Goal: Information Seeking & Learning: Learn about a topic

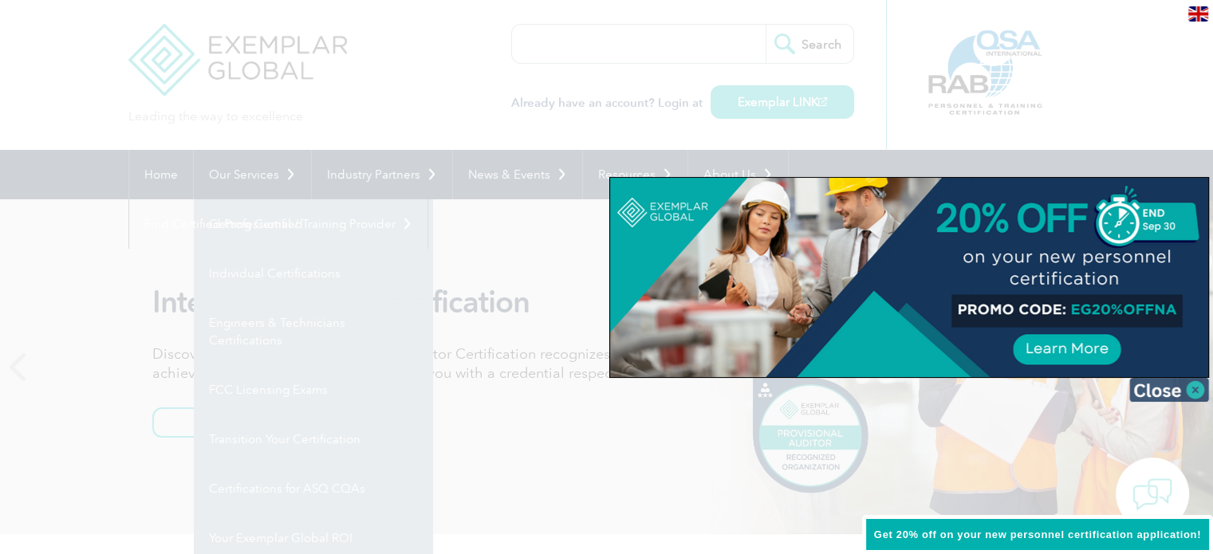
click at [1165, 393] on img at bounding box center [1170, 390] width 80 height 24
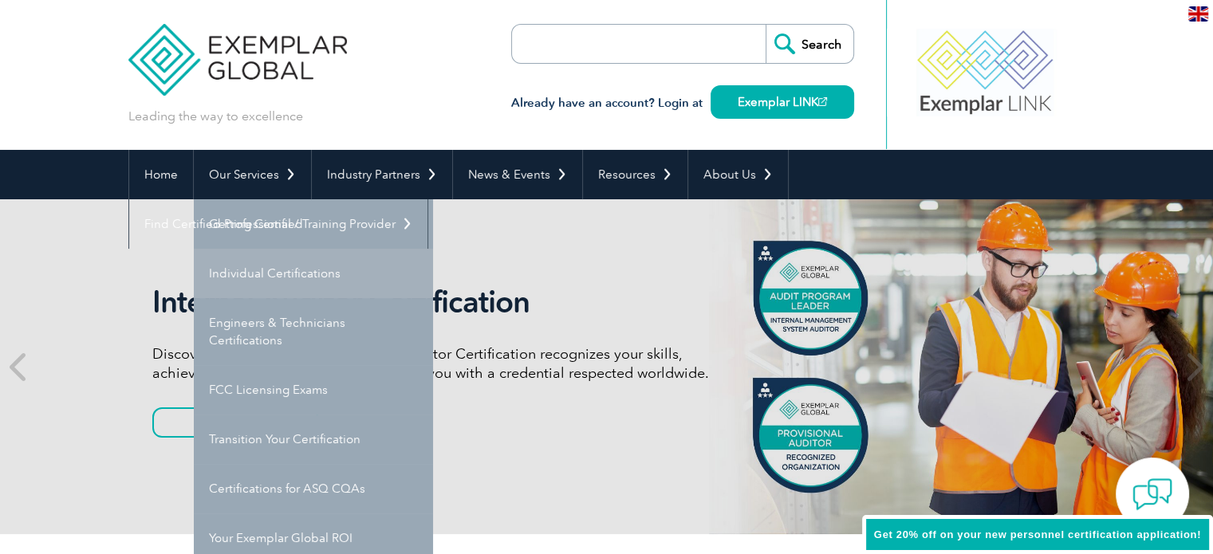
click at [278, 270] on link "Individual Certifications" at bounding box center [313, 273] width 239 height 49
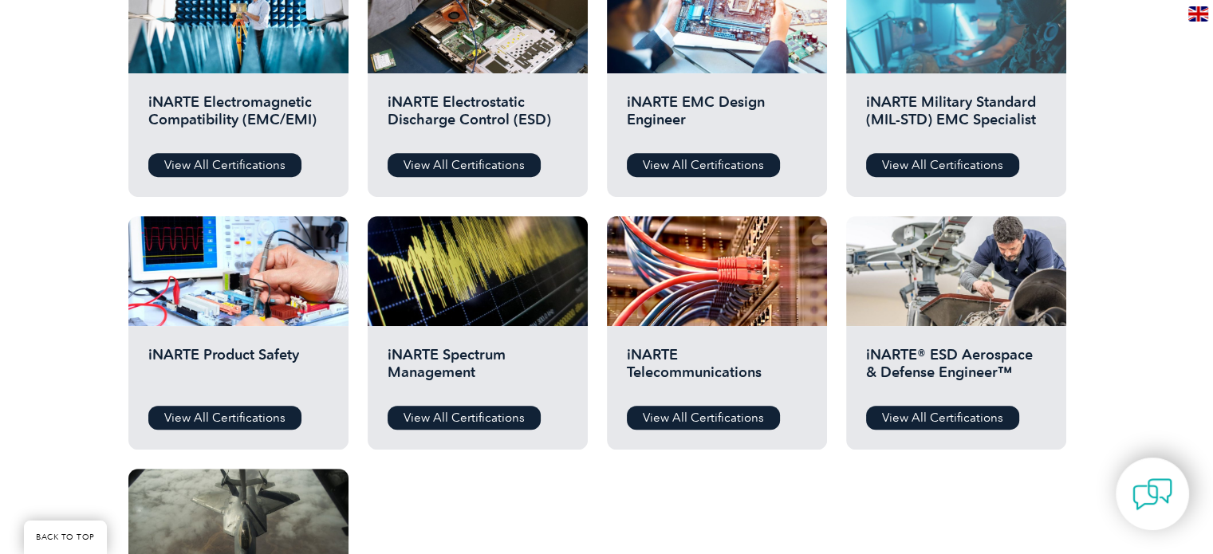
scroll to position [638, 0]
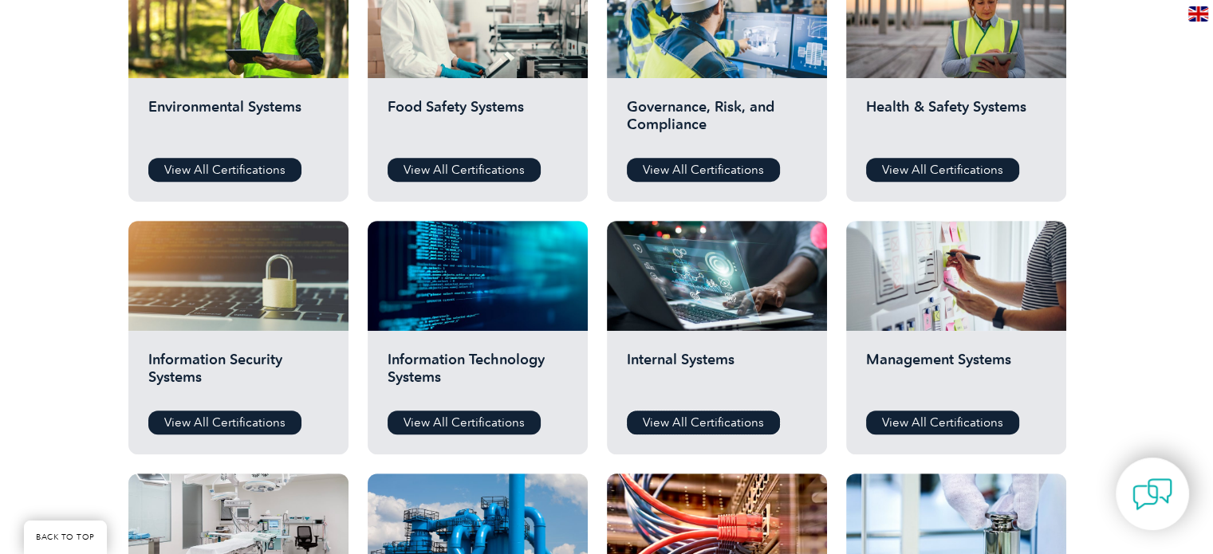
scroll to position [638, 0]
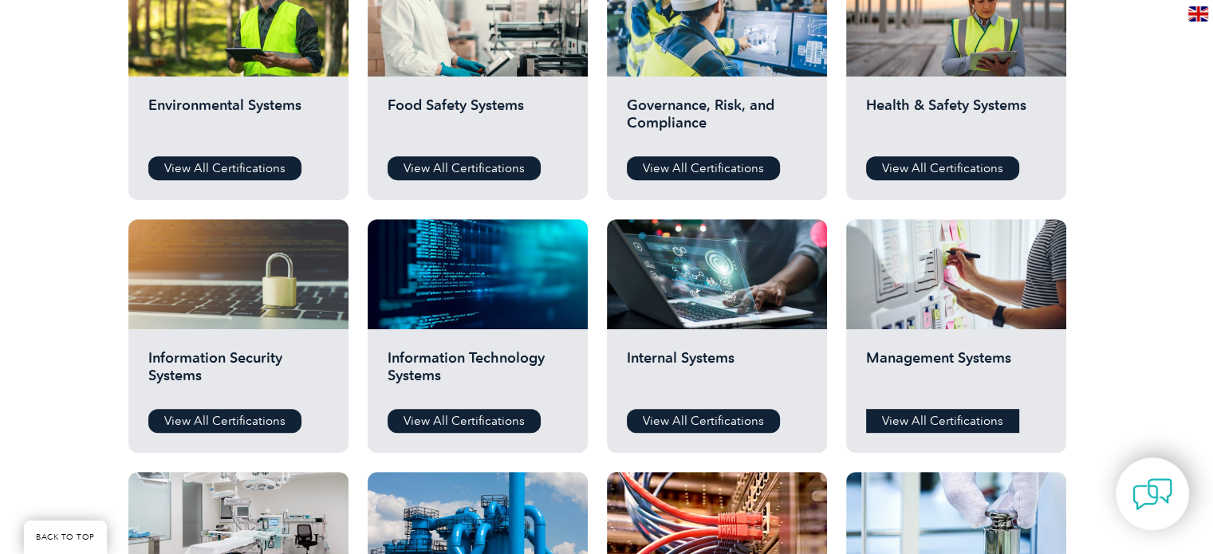
click at [925, 426] on link "View All Certifications" at bounding box center [942, 421] width 153 height 24
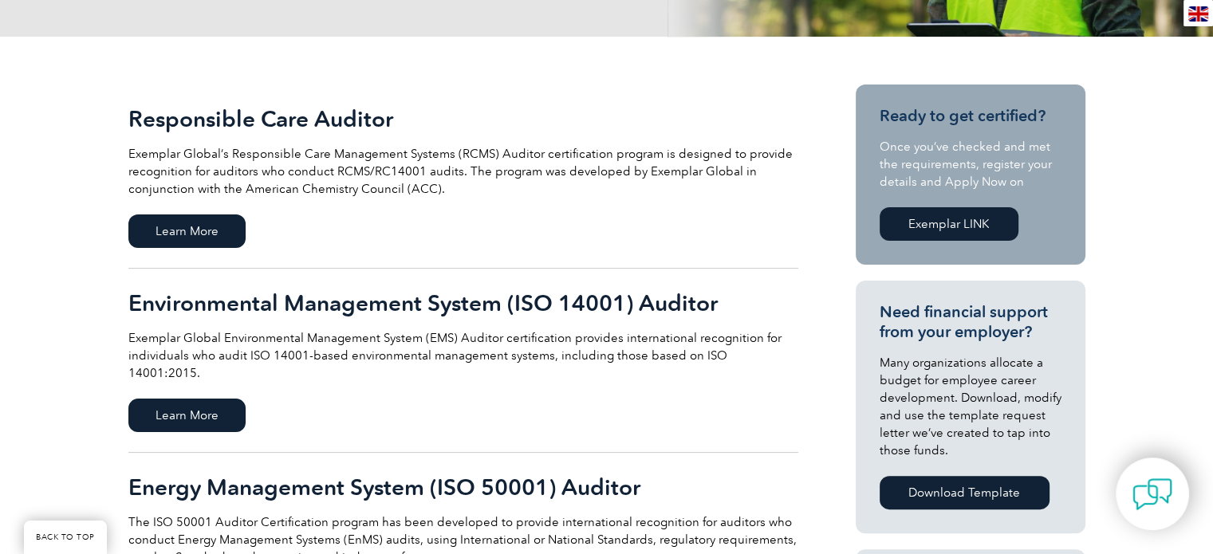
scroll to position [319, 0]
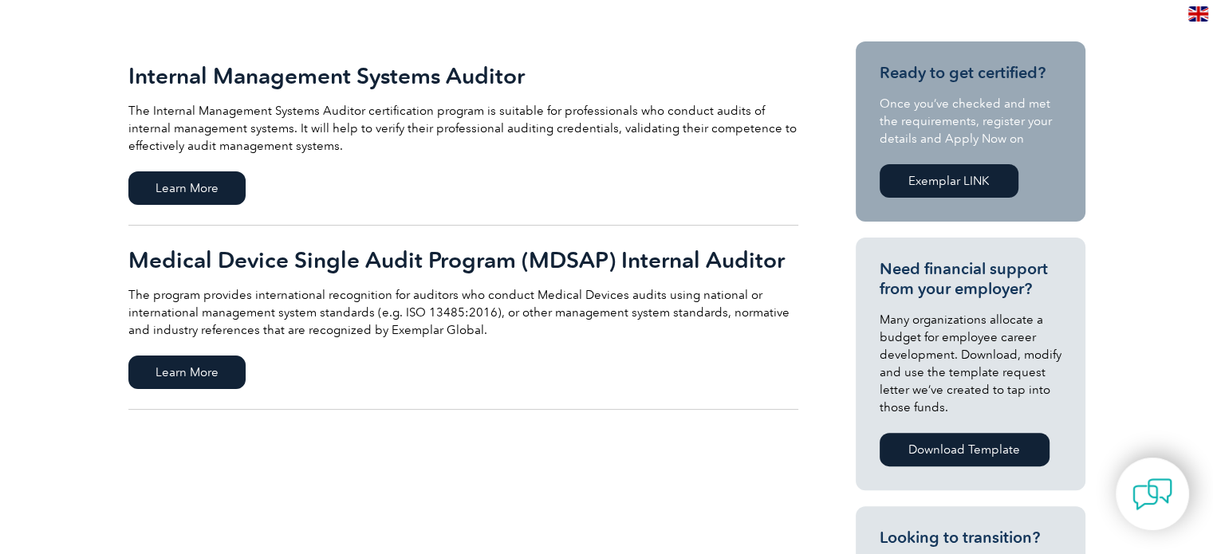
scroll to position [399, 0]
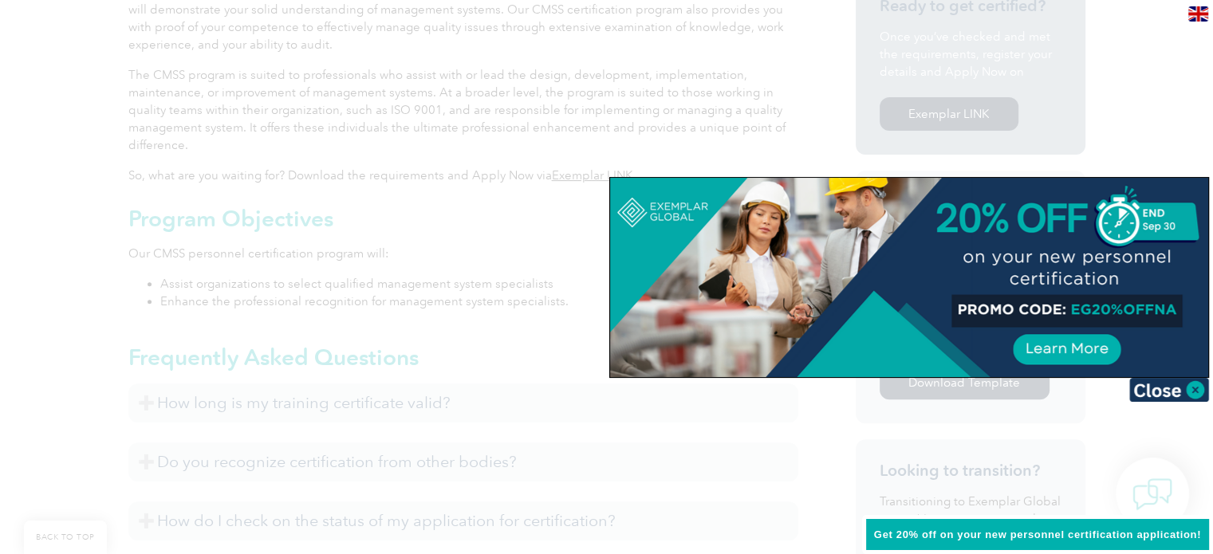
scroll to position [558, 0]
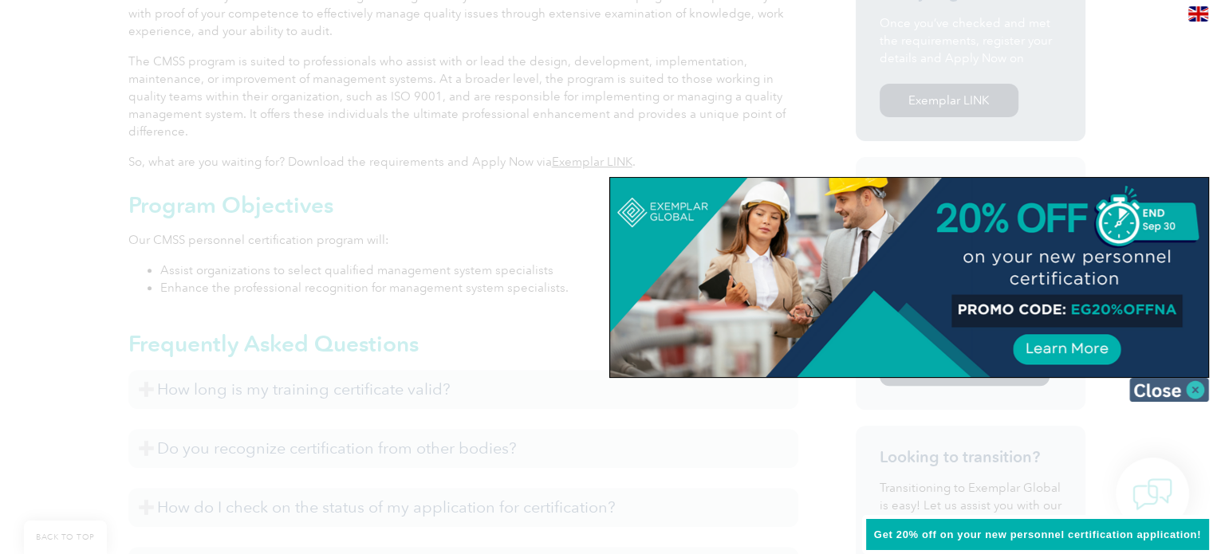
click at [1179, 389] on img at bounding box center [1170, 390] width 80 height 24
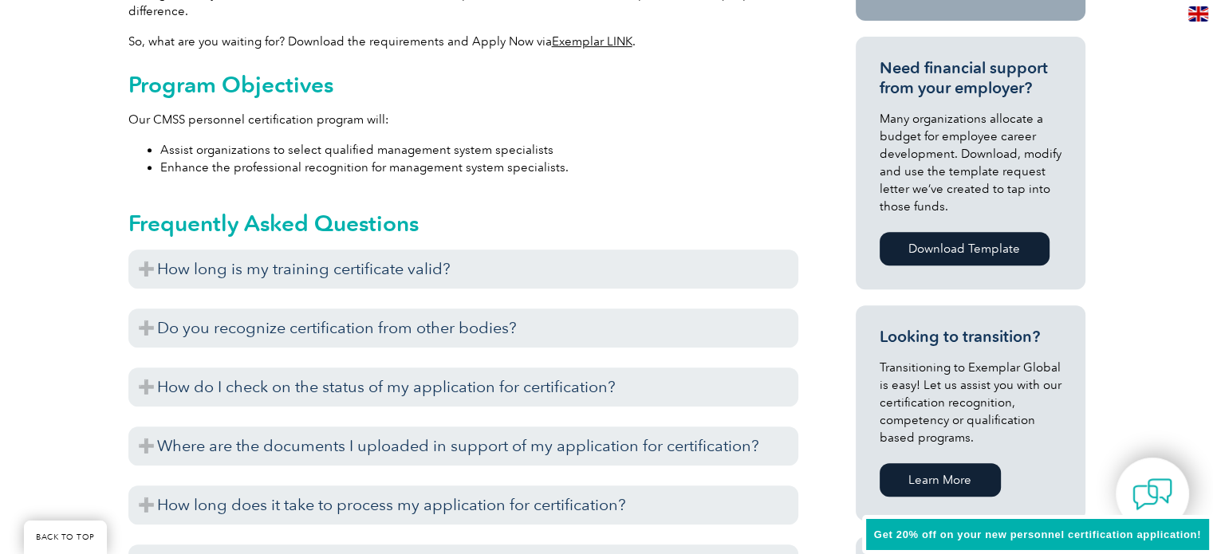
scroll to position [718, 0]
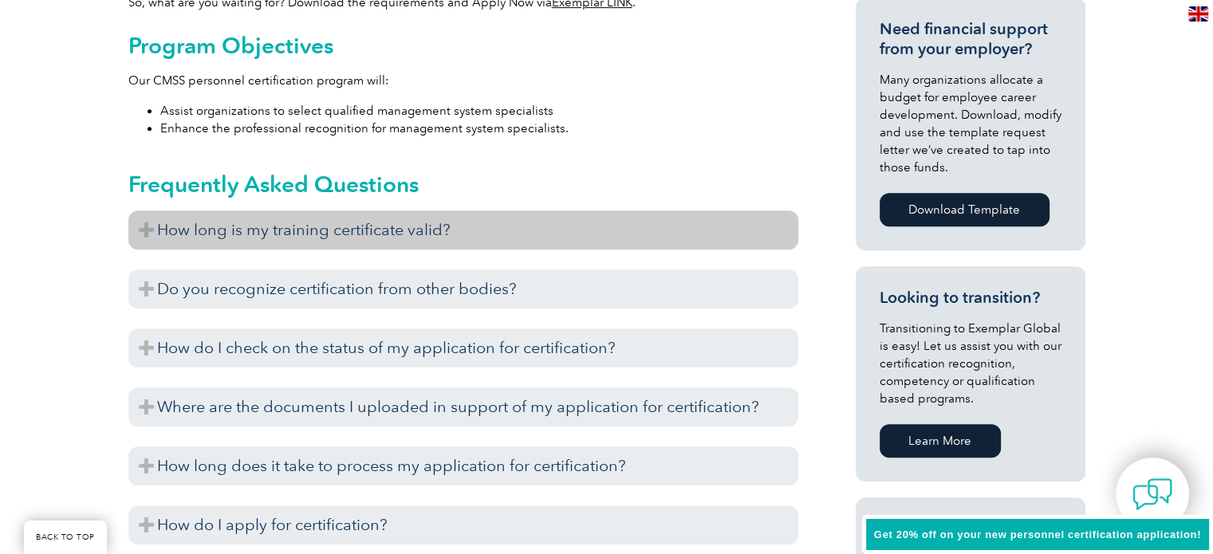
click at [215, 242] on h3 "How long is my training certificate valid?" at bounding box center [463, 230] width 670 height 39
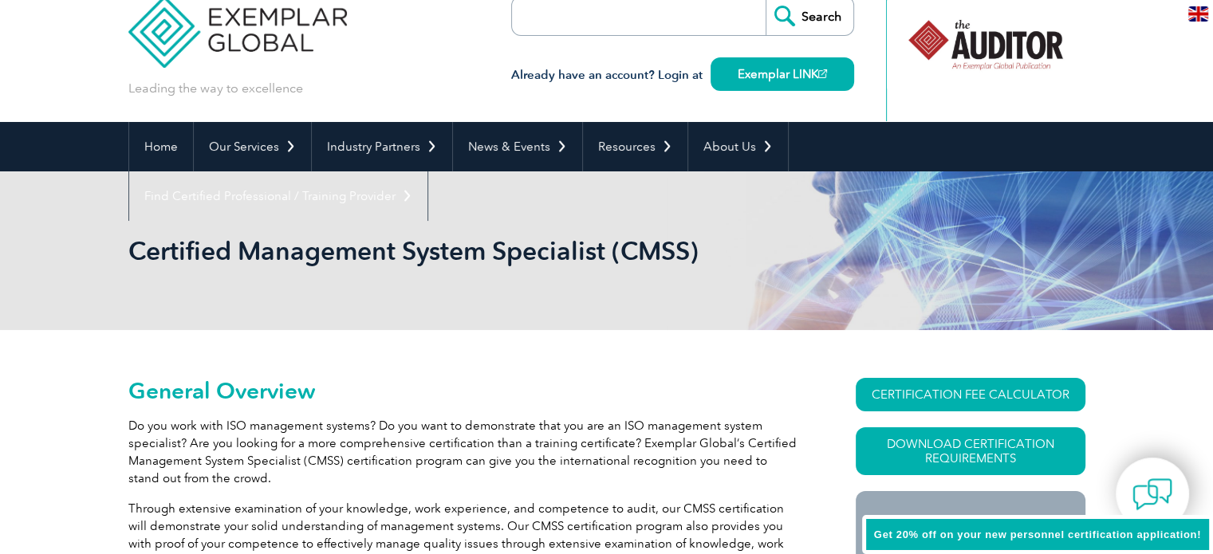
scroll to position [0, 0]
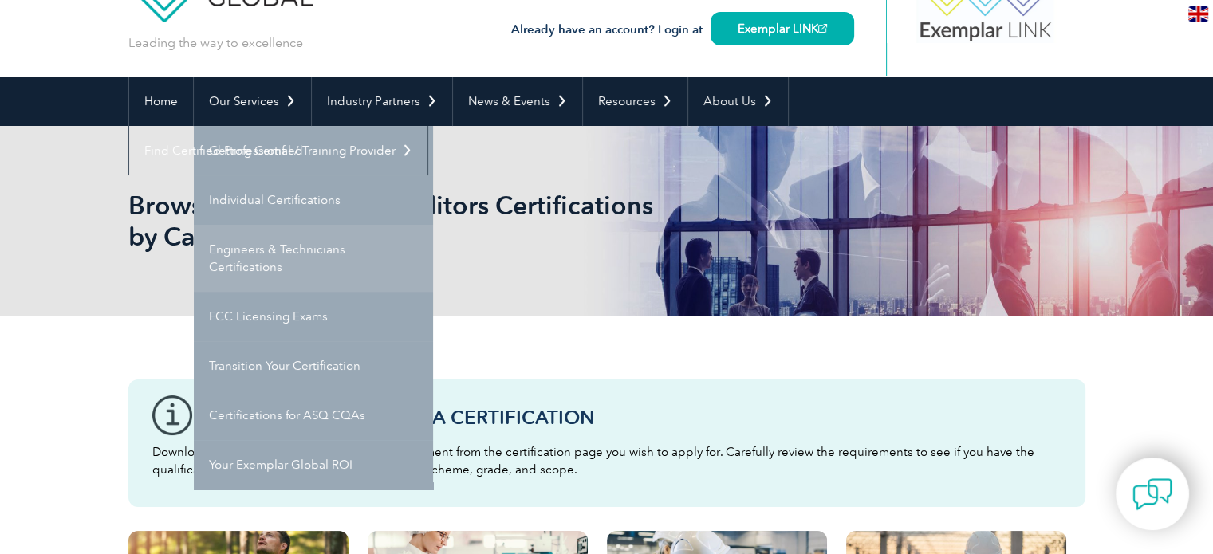
scroll to position [80, 0]
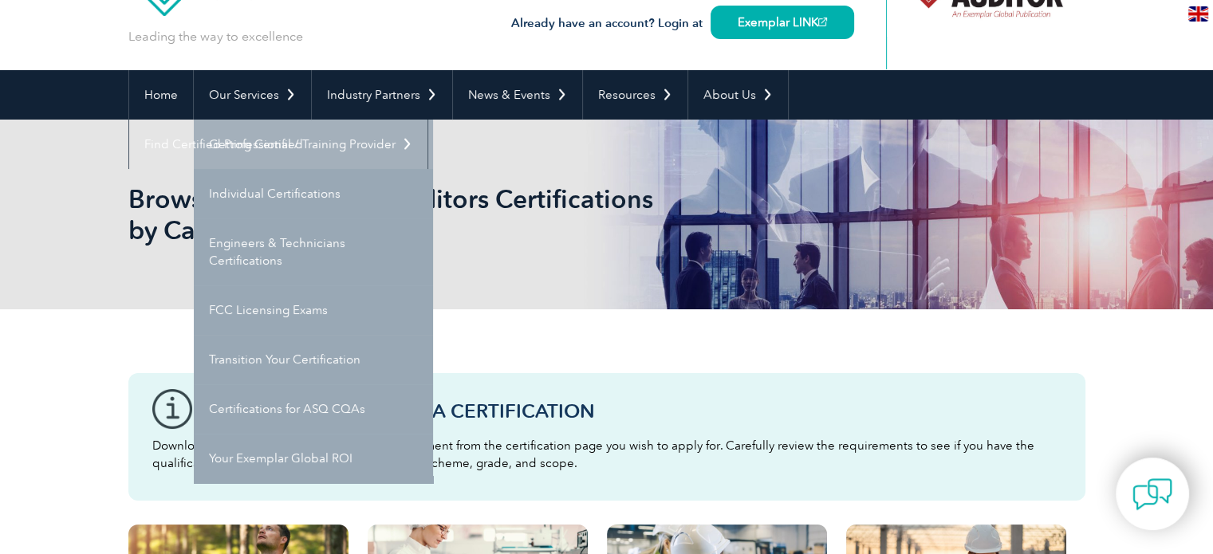
click at [273, 144] on link "Getting Certified" at bounding box center [313, 144] width 239 height 49
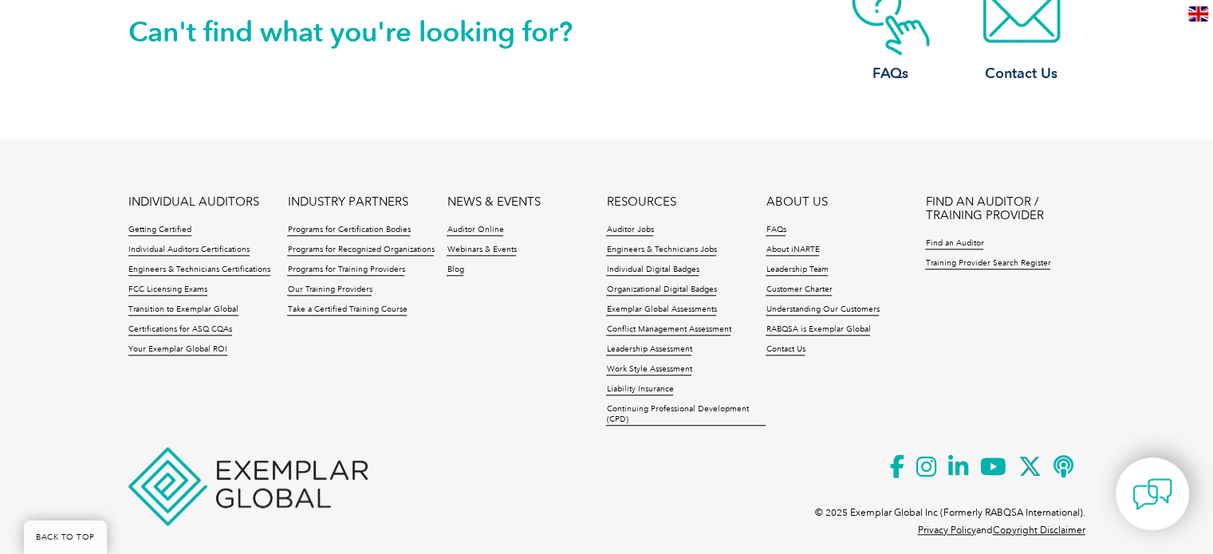
scroll to position [1466, 0]
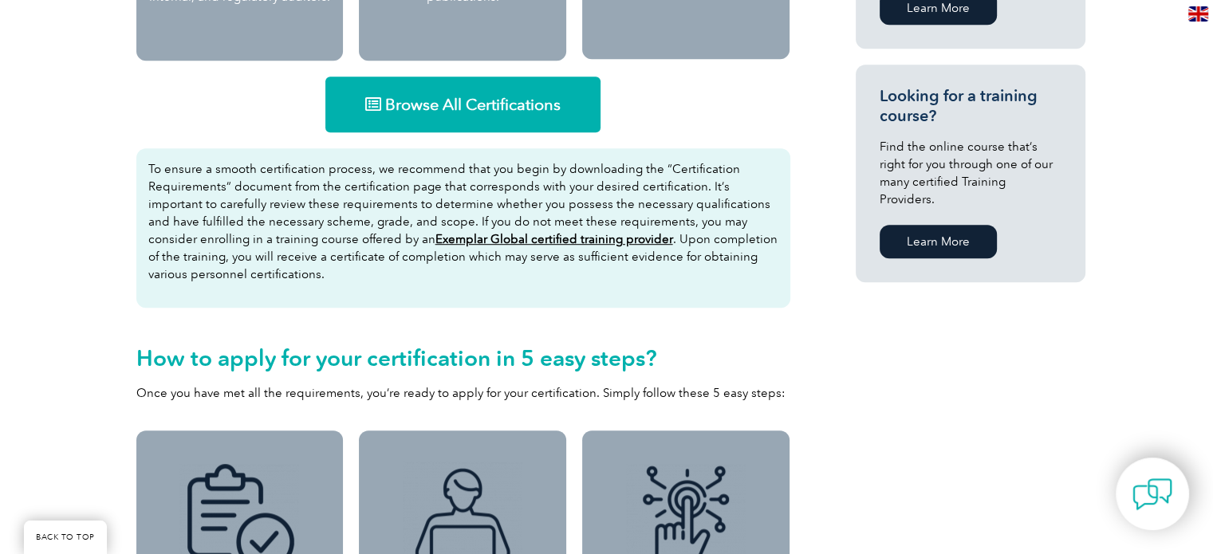
scroll to position [1037, 0]
click at [489, 122] on link "Browse All Certifications" at bounding box center [463, 105] width 275 height 56
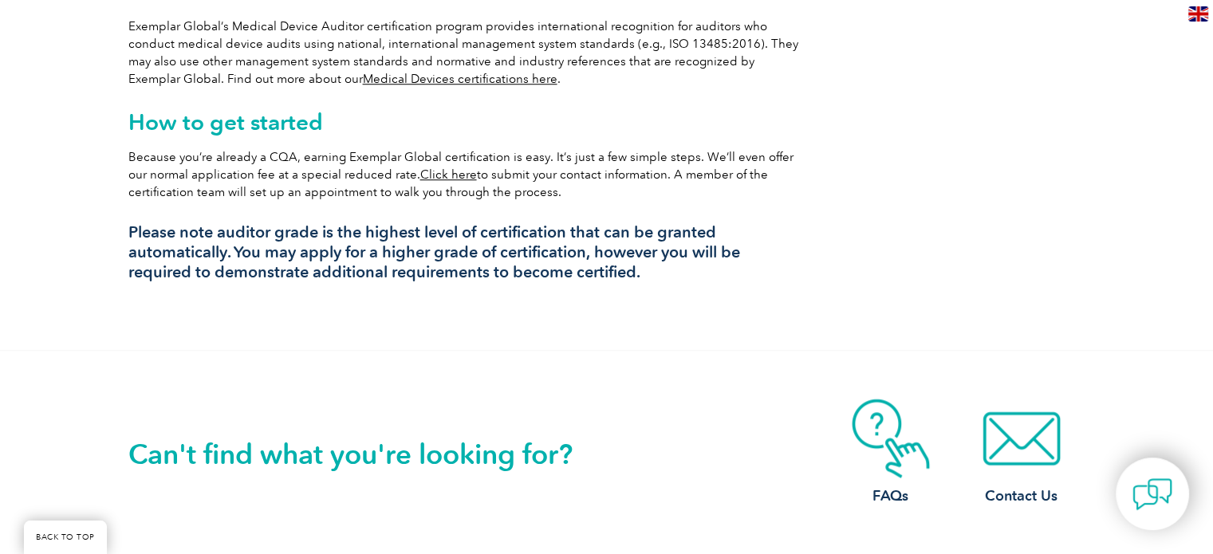
scroll to position [1675, 0]
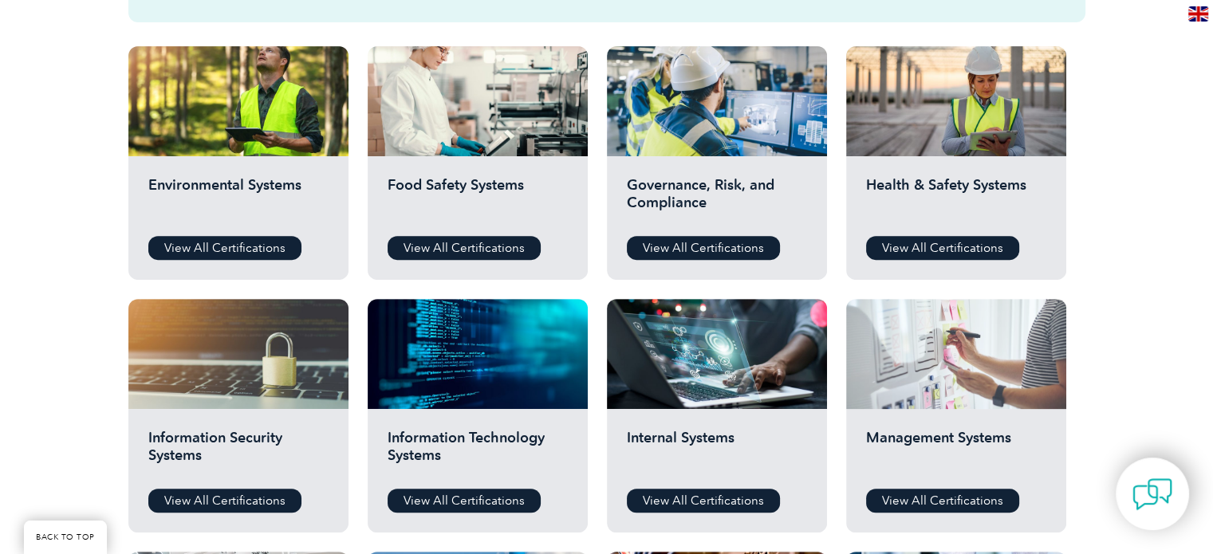
scroll to position [558, 0]
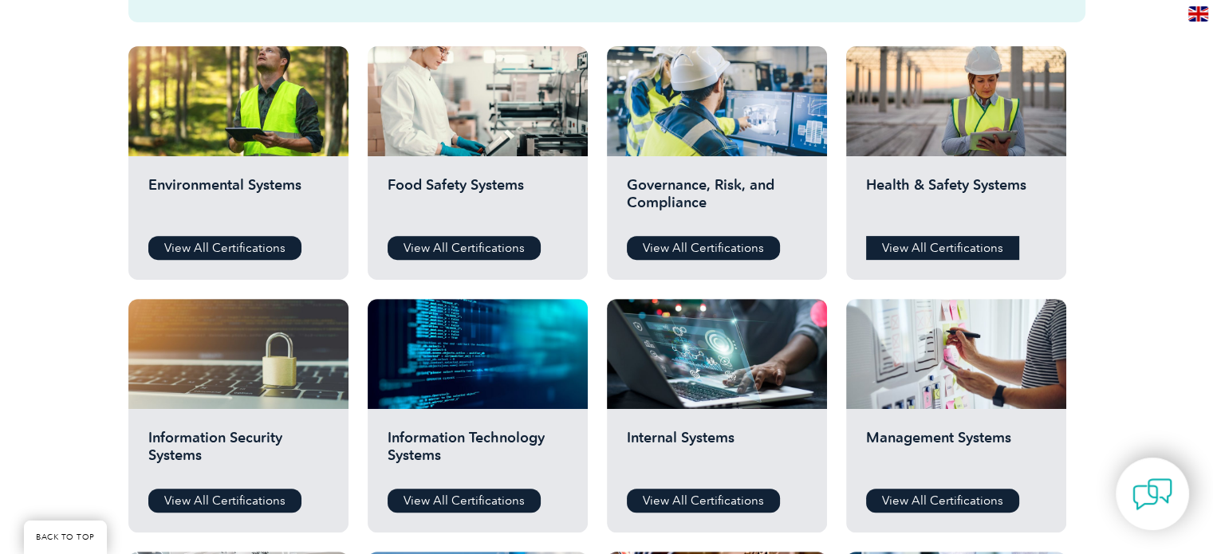
click at [925, 245] on link "View All Certifications" at bounding box center [942, 248] width 153 height 24
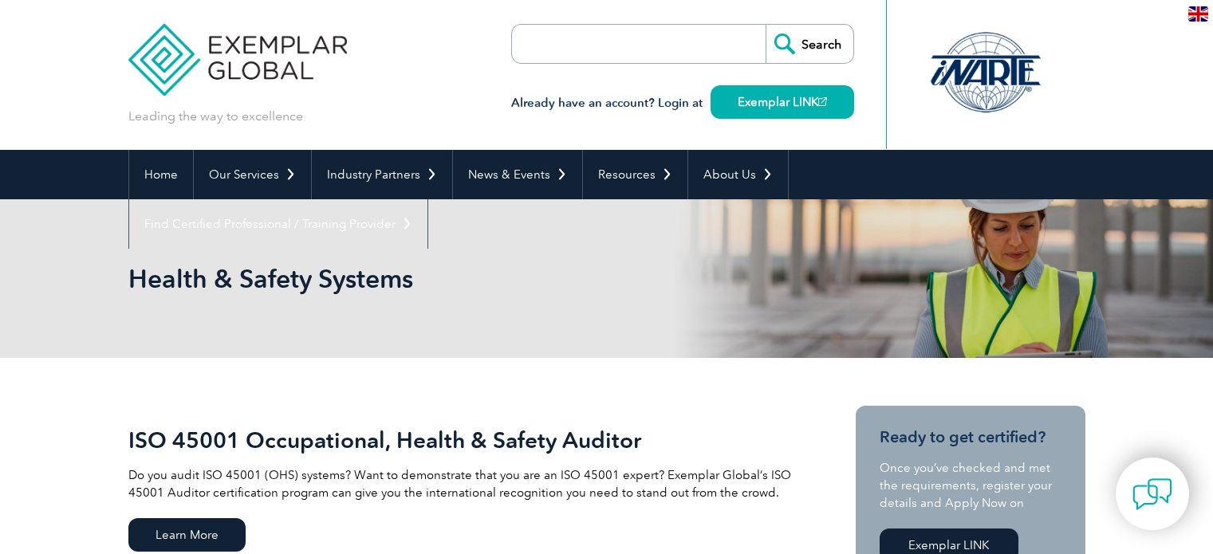
scroll to position [319, 0]
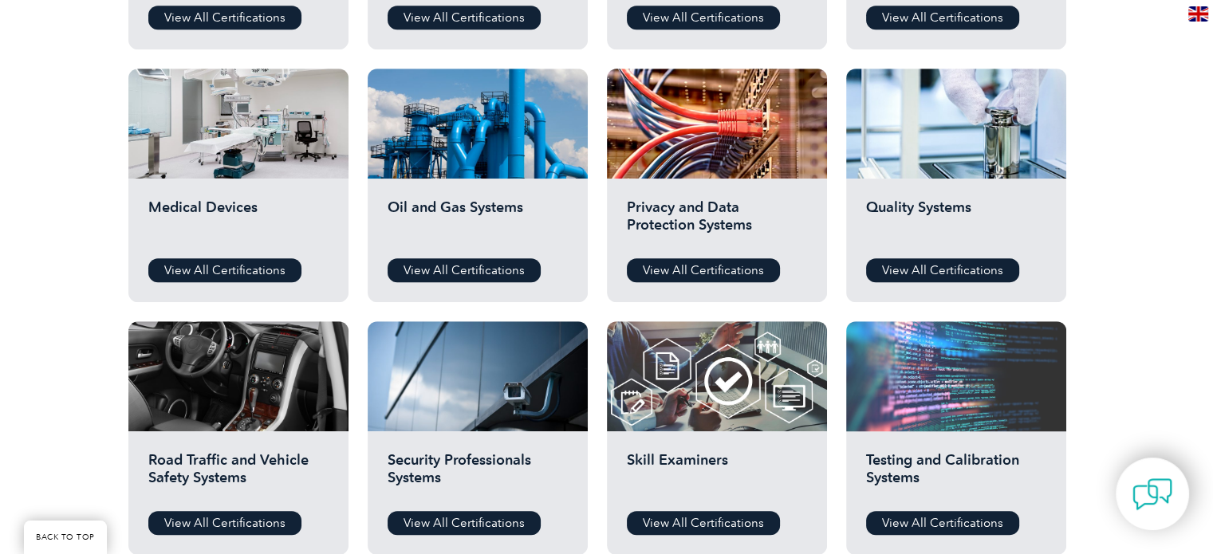
scroll to position [1117, 0]
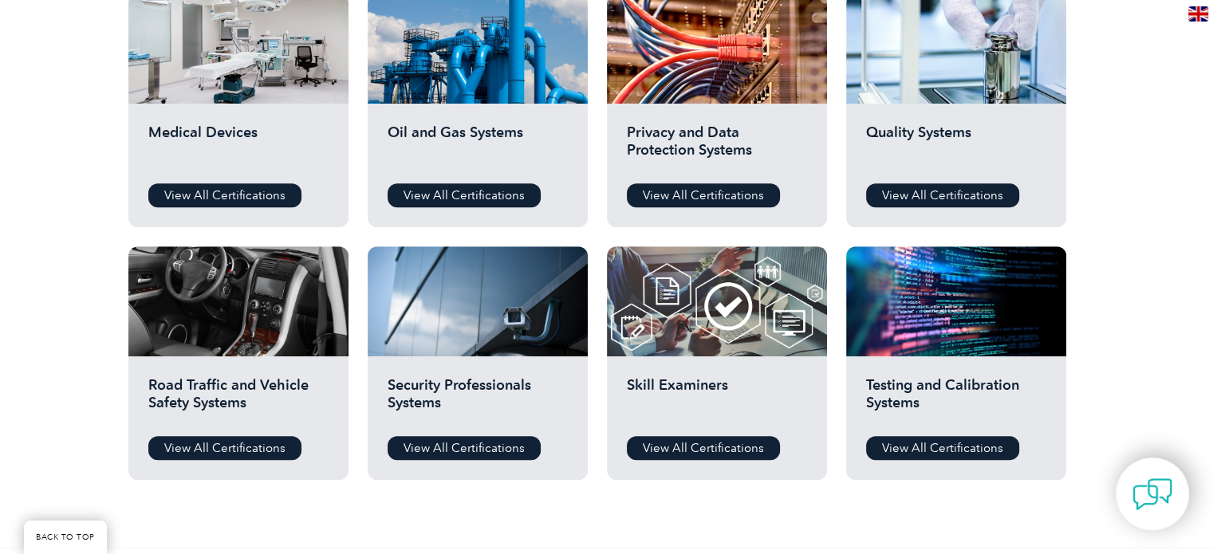
click at [979, 222] on div "Quality Systems View All Certifications" at bounding box center [956, 166] width 220 height 124
click at [963, 199] on link "View All Certifications" at bounding box center [942, 195] width 153 height 24
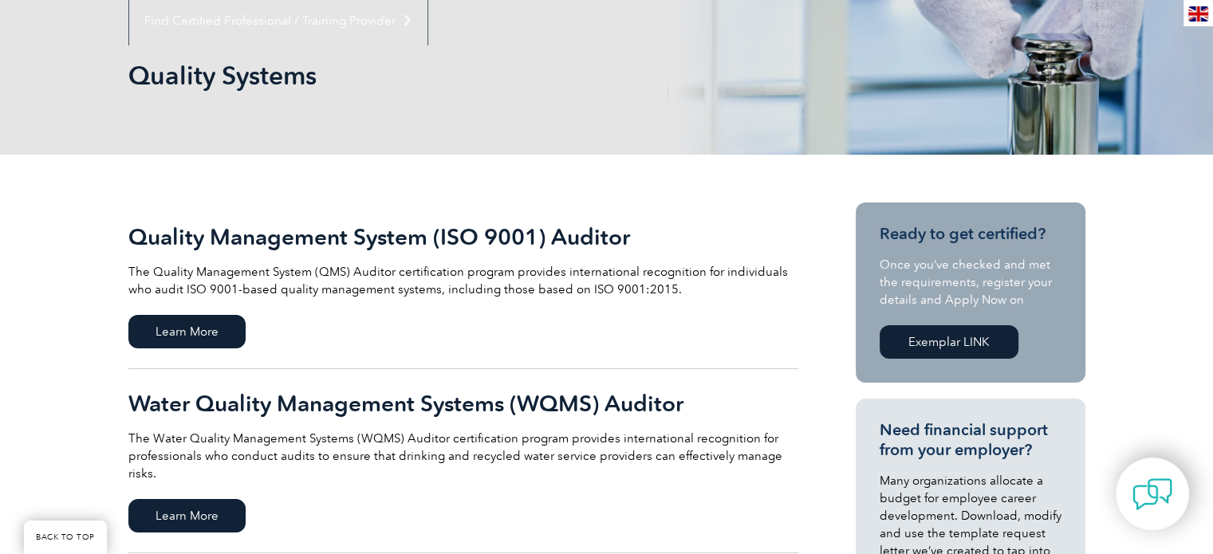
scroll to position [239, 0]
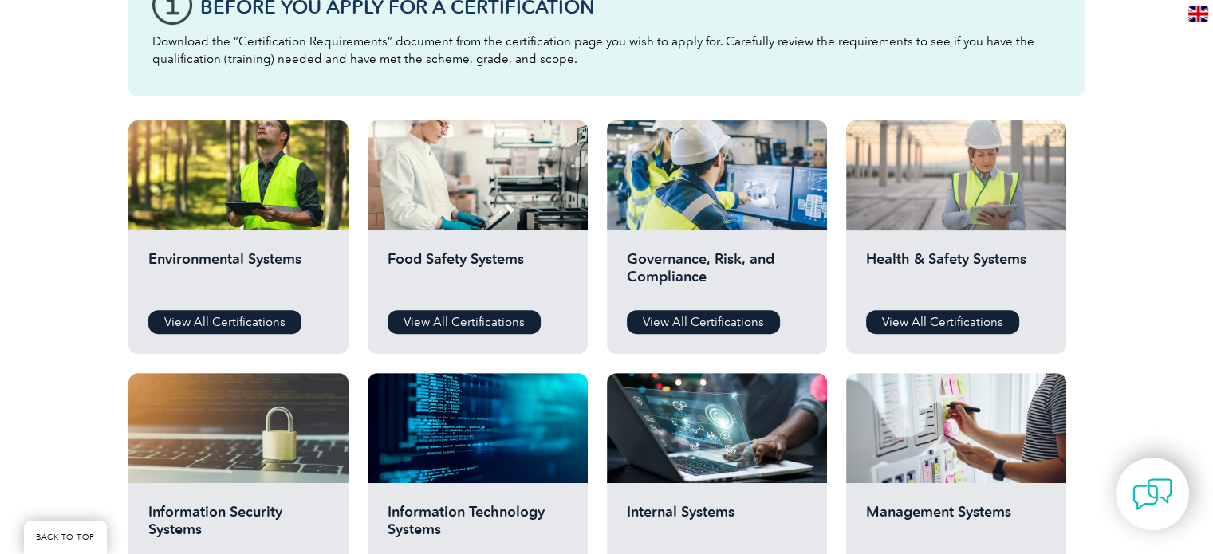
scroll to position [479, 0]
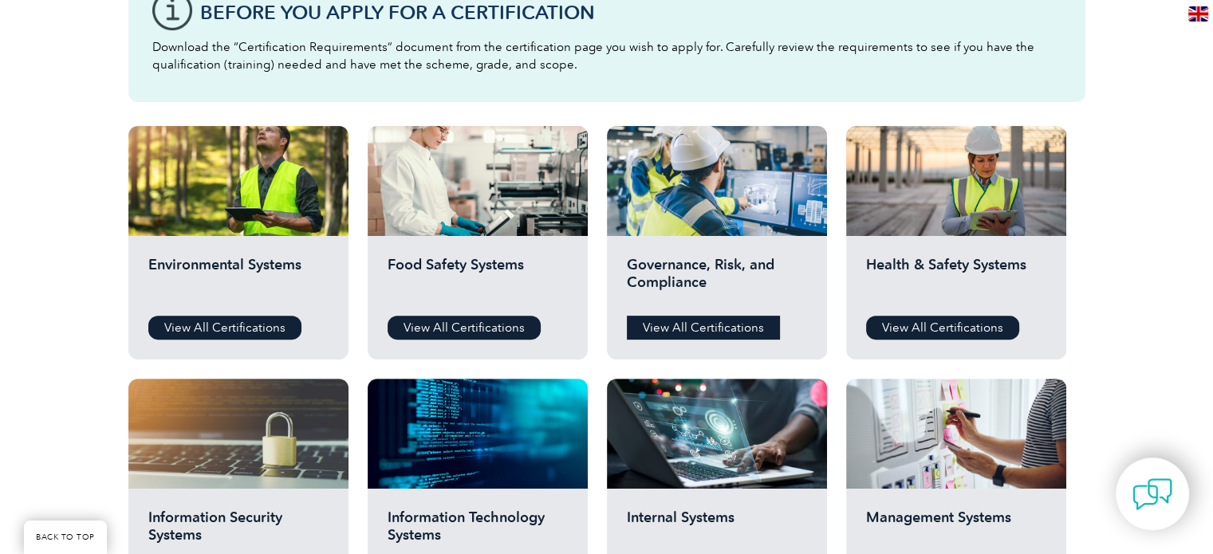
click at [737, 329] on link "View All Certifications" at bounding box center [703, 328] width 153 height 24
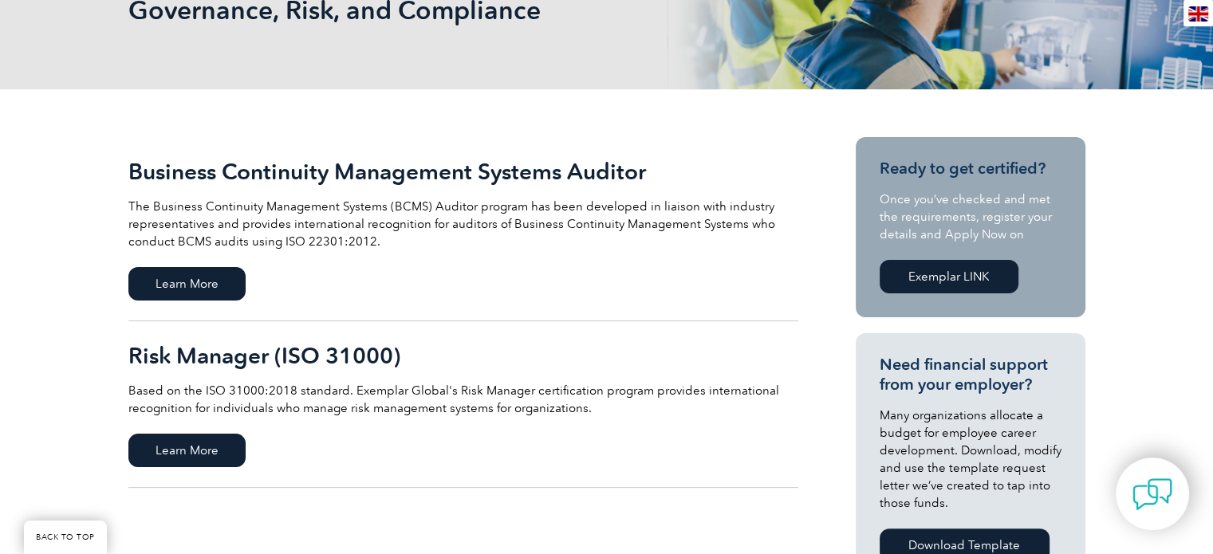
scroll to position [319, 0]
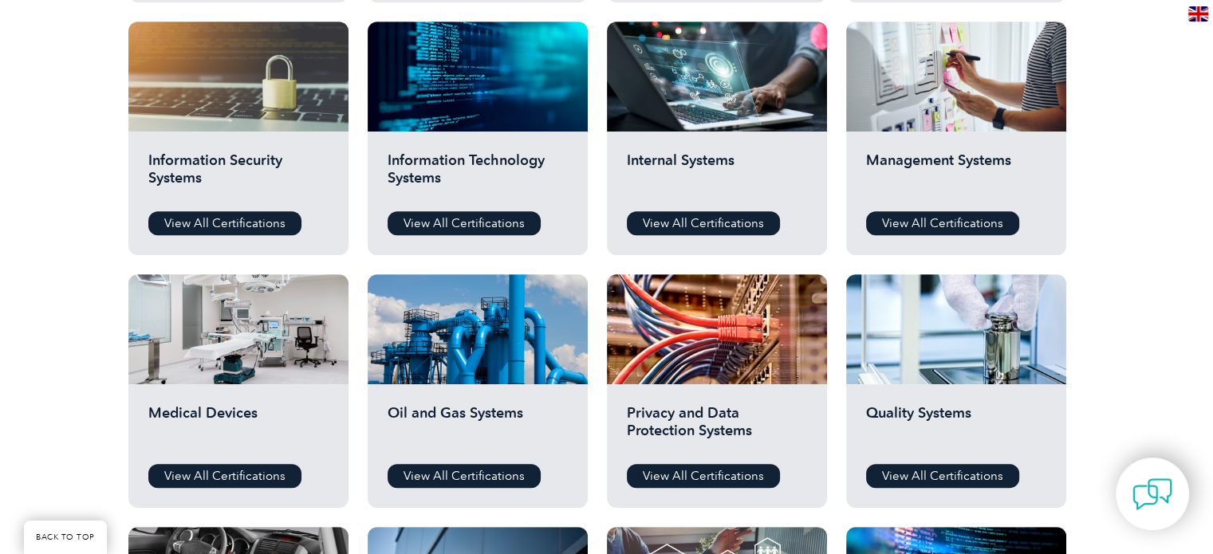
scroll to position [878, 0]
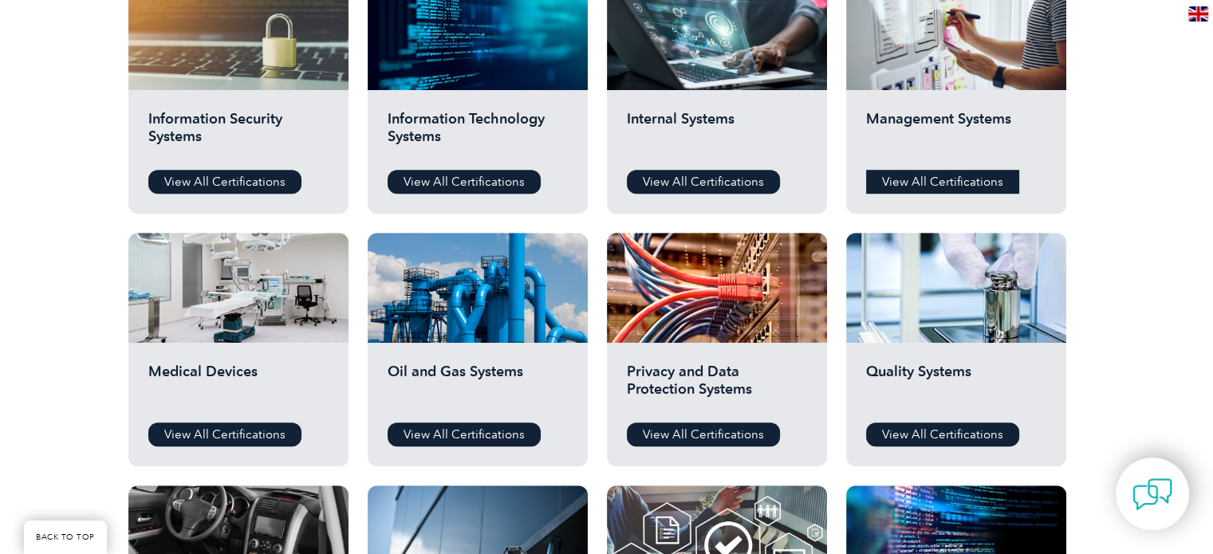
click at [913, 187] on link "View All Certifications" at bounding box center [942, 182] width 153 height 24
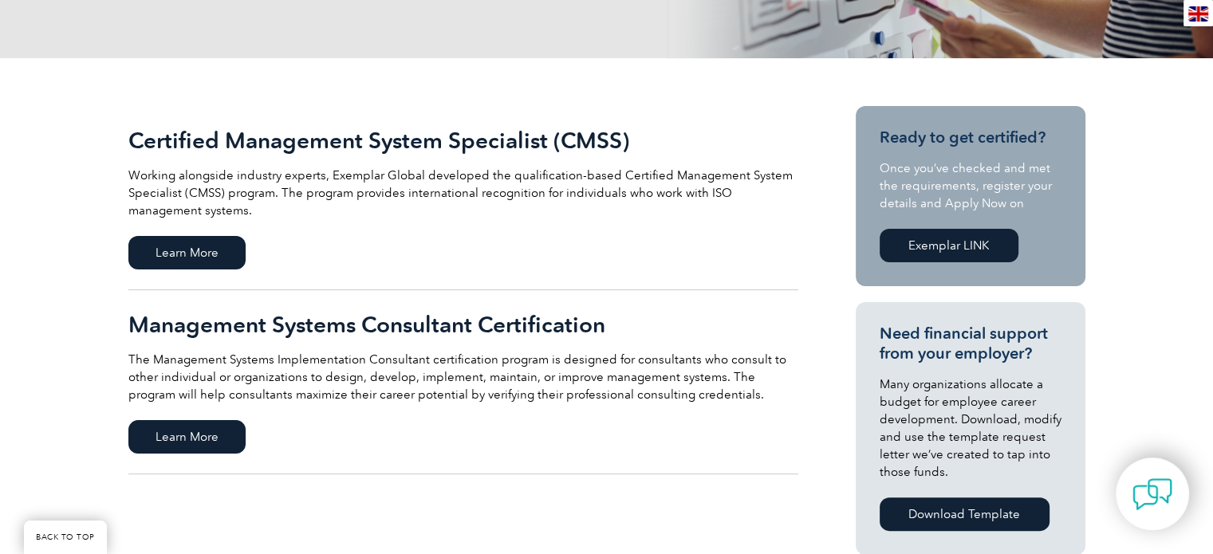
scroll to position [319, 0]
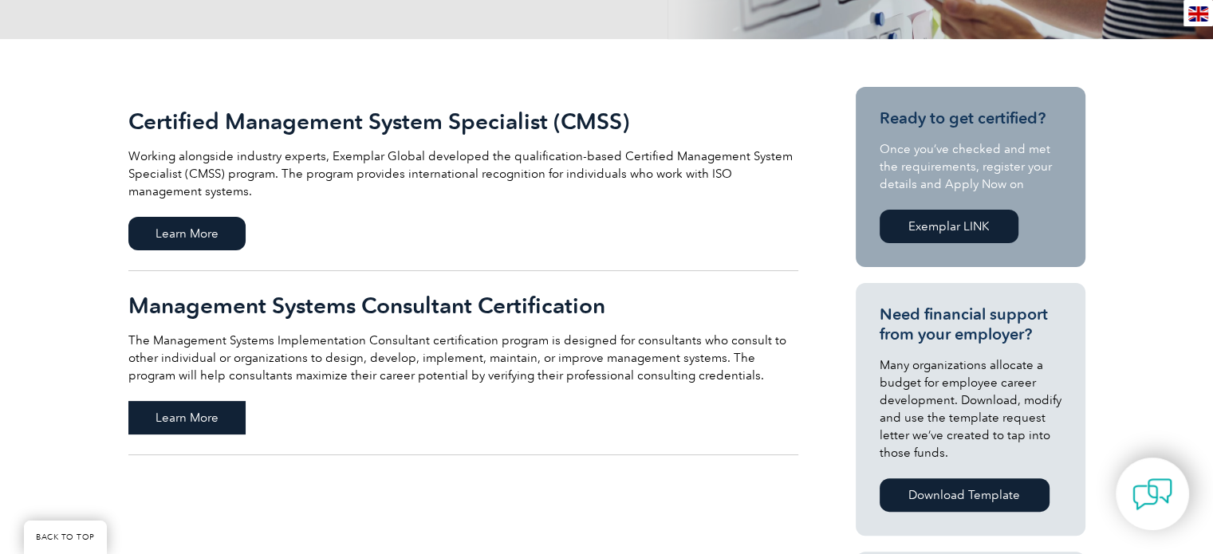
click at [195, 406] on span "Learn More" at bounding box center [186, 418] width 117 height 34
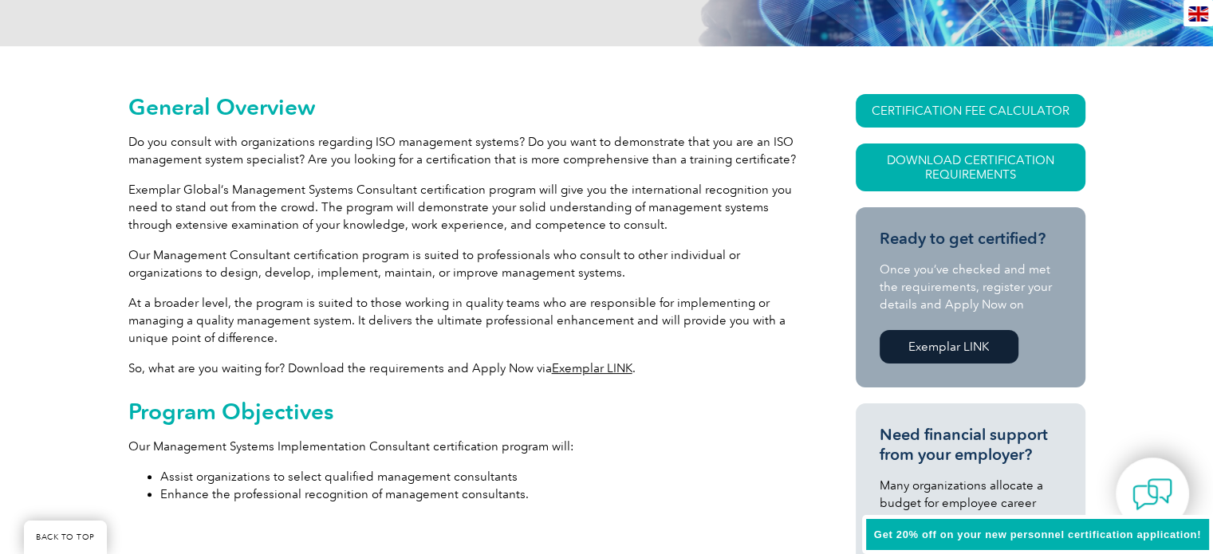
scroll to position [319, 0]
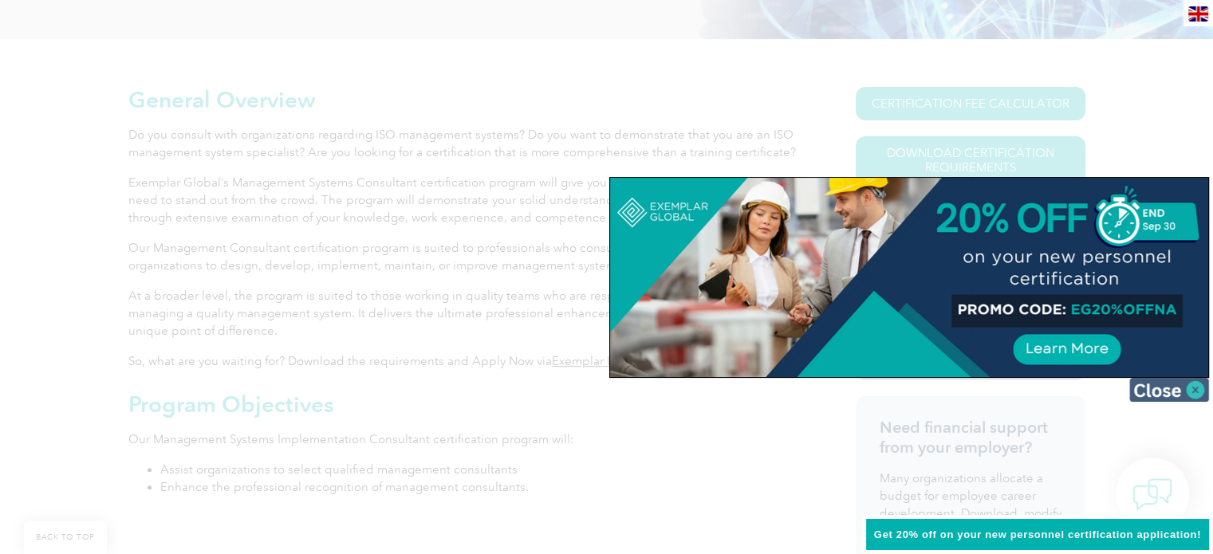
click at [1144, 391] on img at bounding box center [1170, 390] width 80 height 24
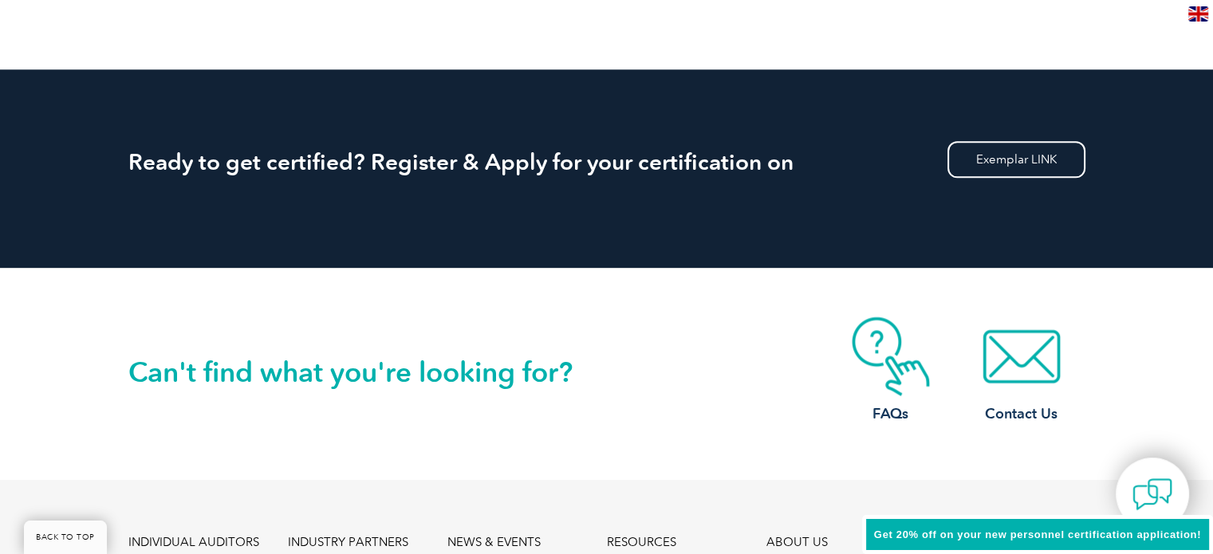
scroll to position [1835, 0]
